Goal: Check status: Check status

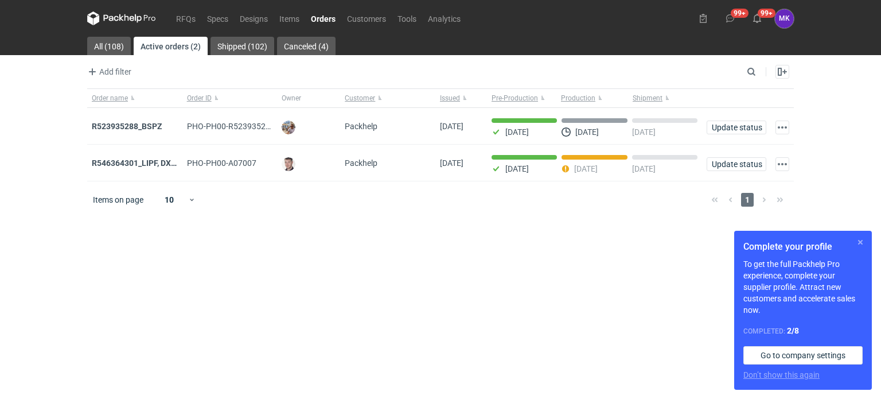
click at [859, 239] on button "button" at bounding box center [861, 242] width 14 height 14
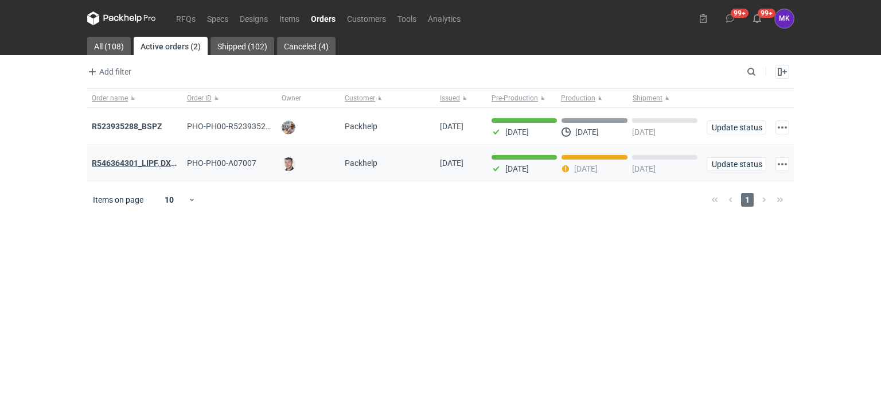
click at [147, 160] on strong "R546364301_LIPF, DXDG" at bounding box center [137, 162] width 90 height 9
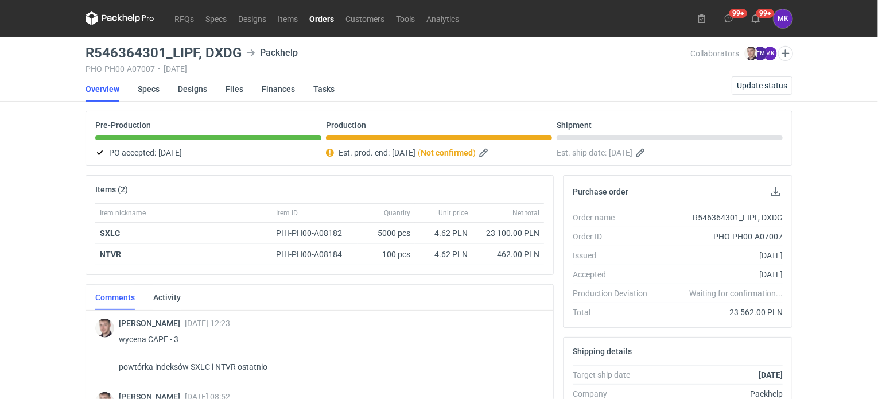
click at [324, 17] on link "Orders" at bounding box center [321, 18] width 36 height 14
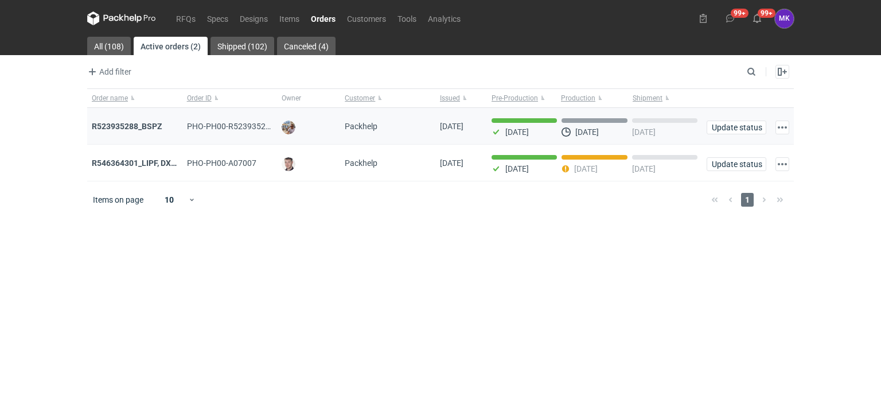
click at [129, 120] on div "R523935288_BSPZ" at bounding box center [135, 125] width 86 height 11
click at [128, 122] on strong "R523935288_BSPZ" at bounding box center [127, 126] width 71 height 9
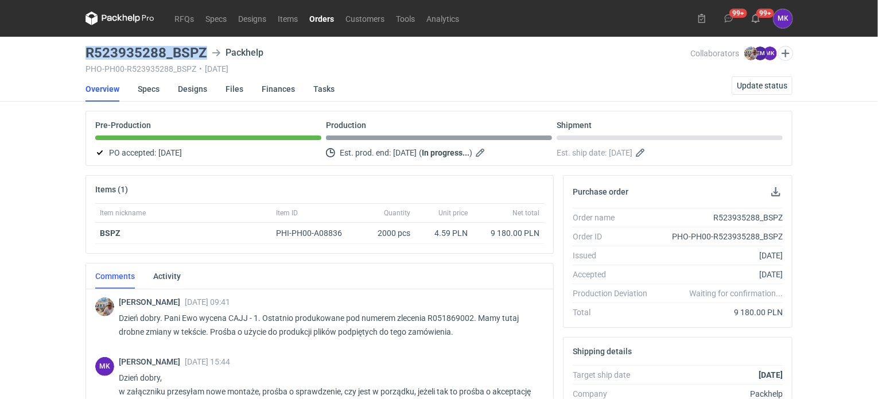
drag, startPoint x: 208, startPoint y: 52, endPoint x: 81, endPoint y: 49, distance: 126.8
click at [81, 49] on main "R523935288_BSPZ Packhelp PHO-PH00-R523935288_BSPZ • [DATE] Collaborators [PERSO…" at bounding box center [439, 387] width 716 height 700
copy h3 "R523935288_BSPZ"
